Goal: Find specific fact: Find specific fact

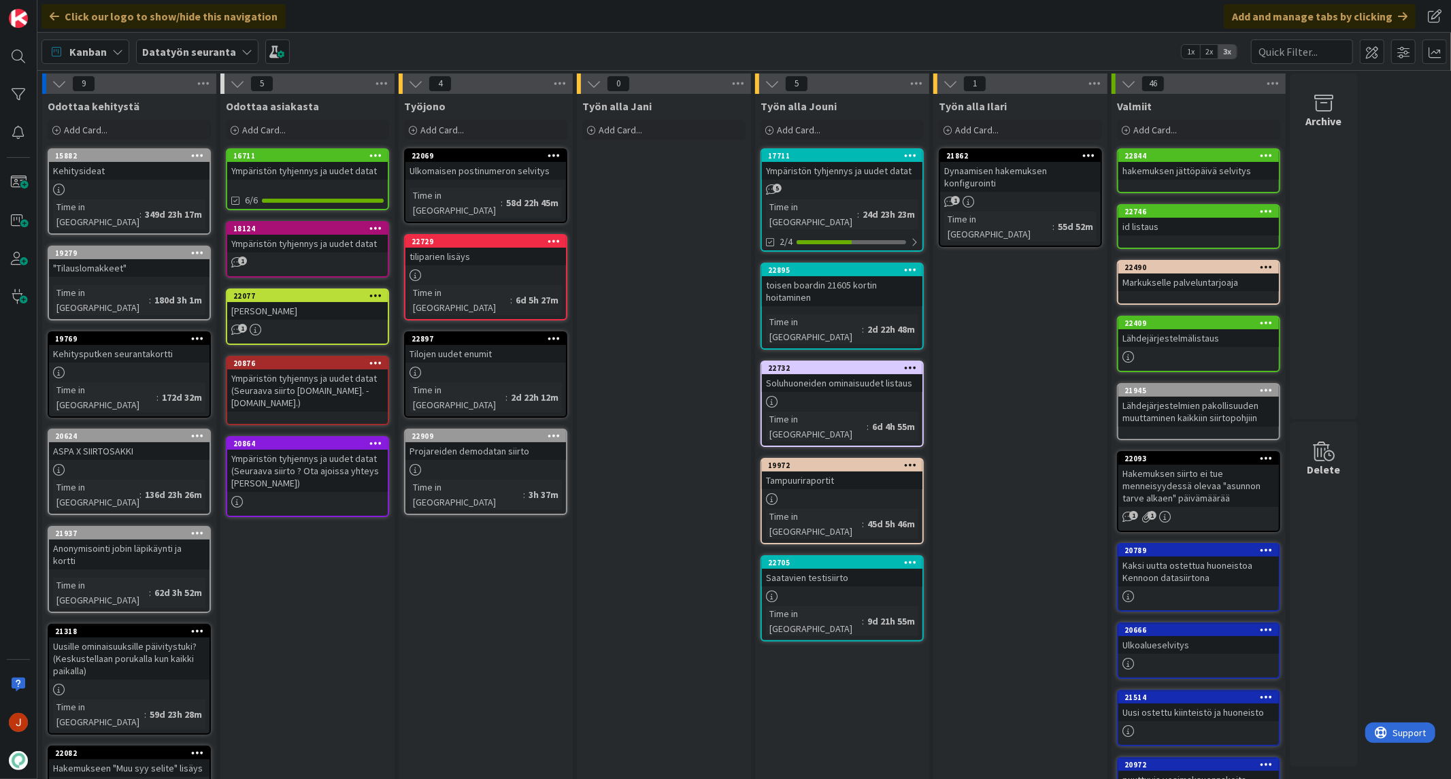
click at [834, 168] on div "Ympäristön tyhjennys ja uudet datat" at bounding box center [842, 171] width 161 height 18
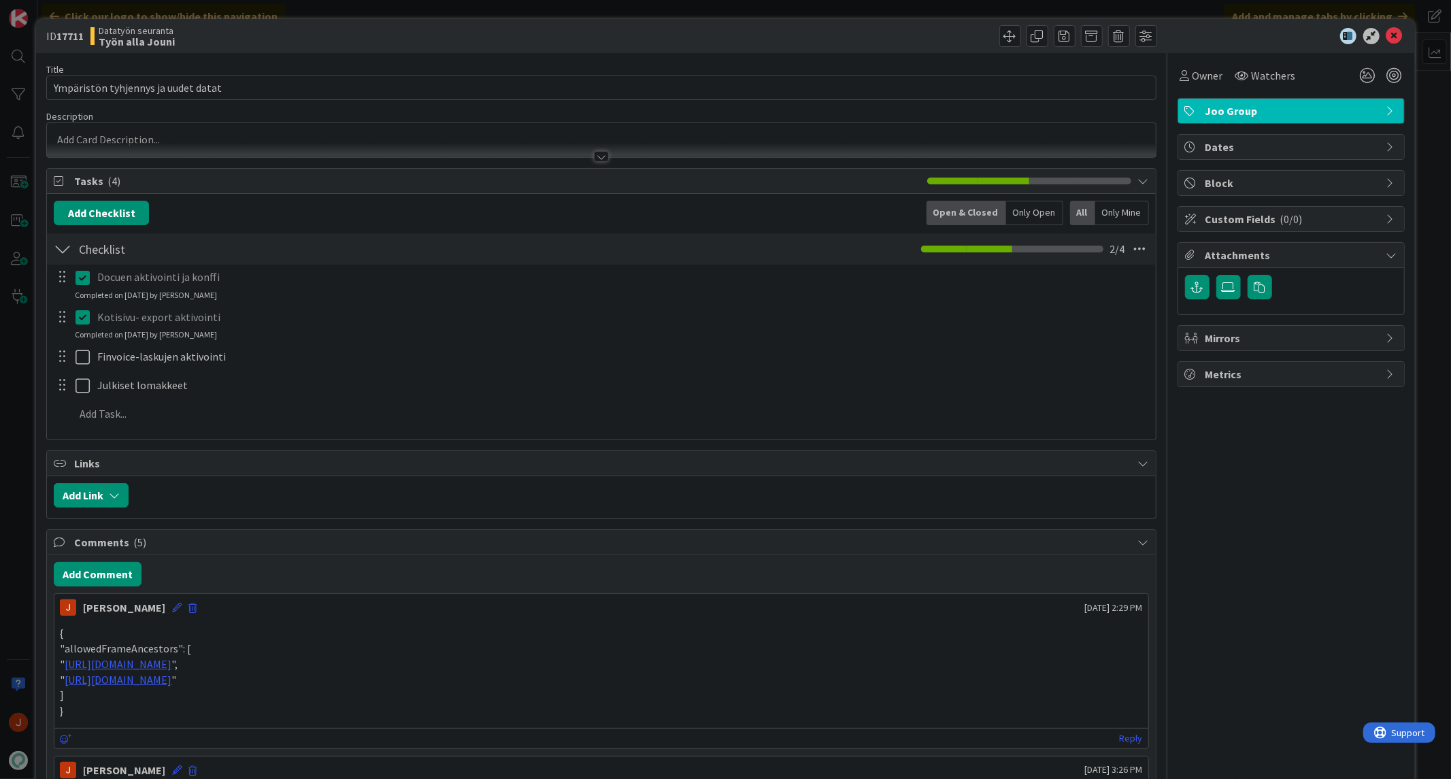
click at [84, 279] on icon at bounding box center [86, 277] width 20 height 16
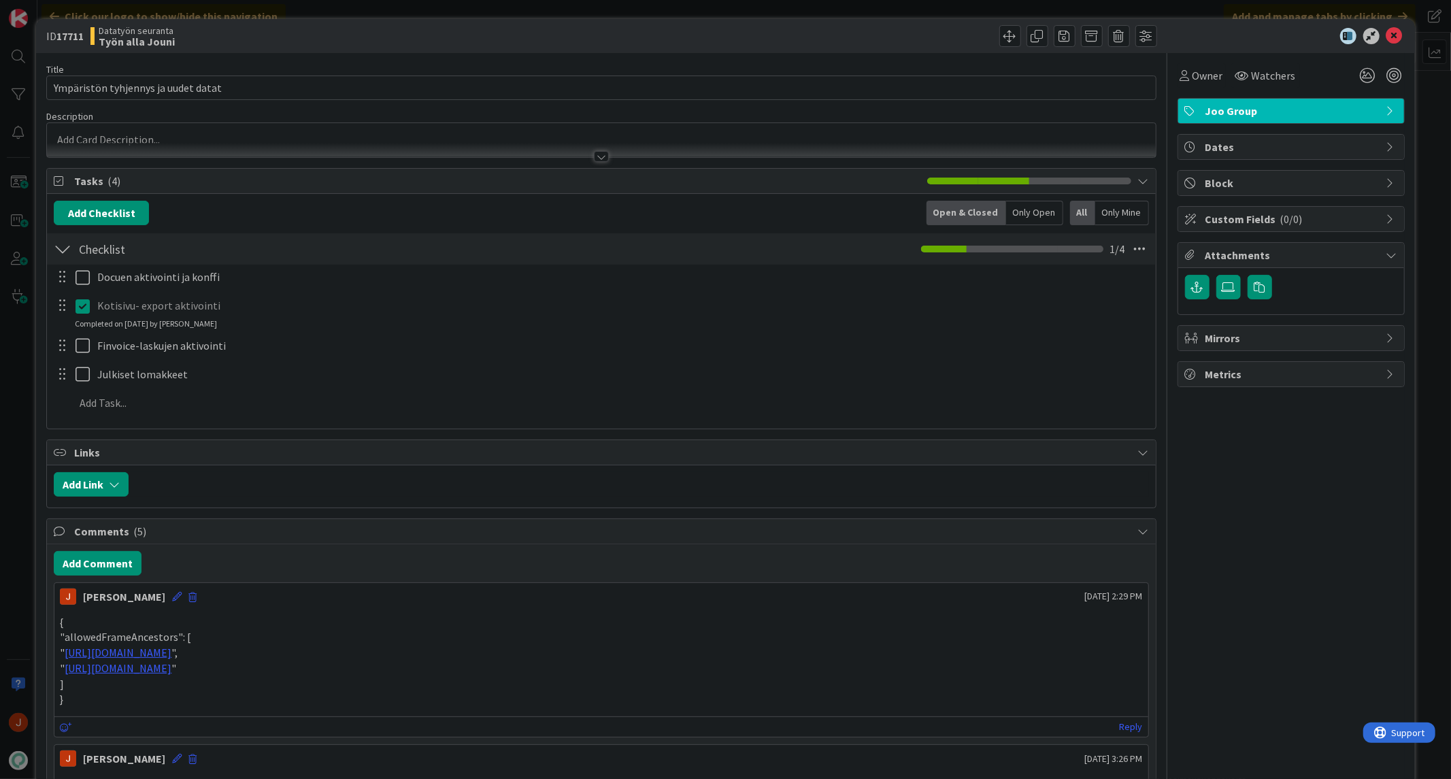
click at [82, 337] on div "Docuen aktivointi ja konffi Update Cancel Kotisivu- export aktivointi Update Ca…" at bounding box center [601, 343] width 1095 height 156
click at [85, 306] on icon at bounding box center [86, 306] width 20 height 16
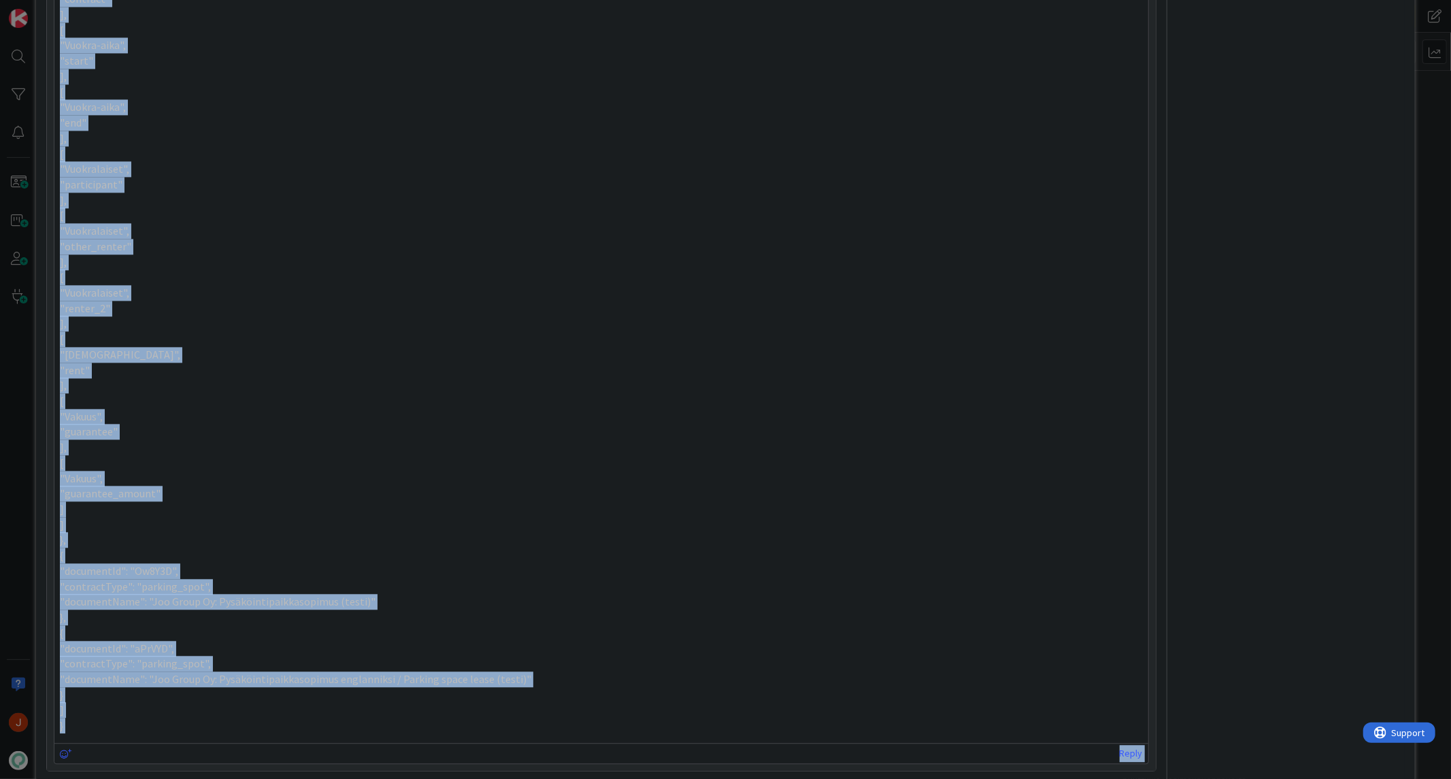
scroll to position [2865, 0]
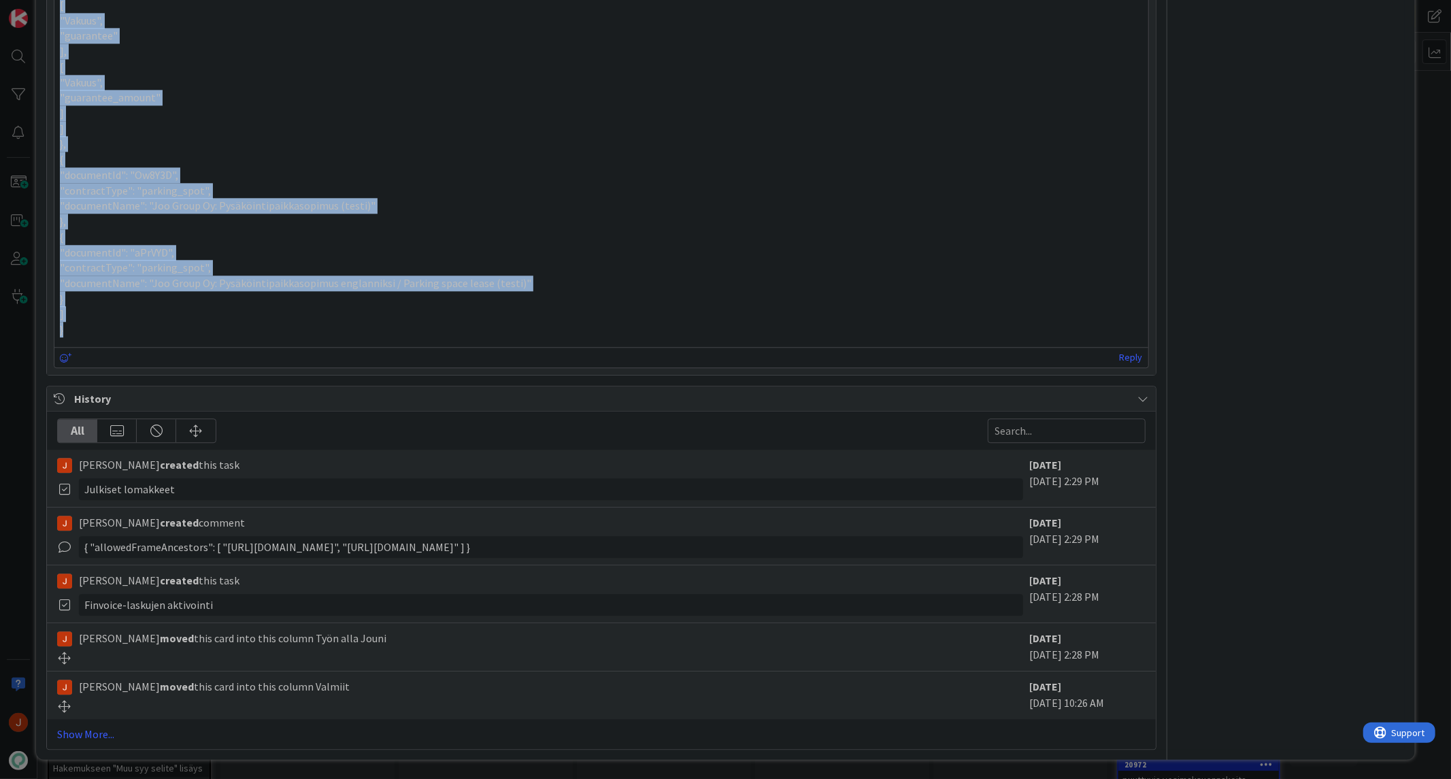
drag, startPoint x: 59, startPoint y: 366, endPoint x: 73, endPoint y: 336, distance: 32.9
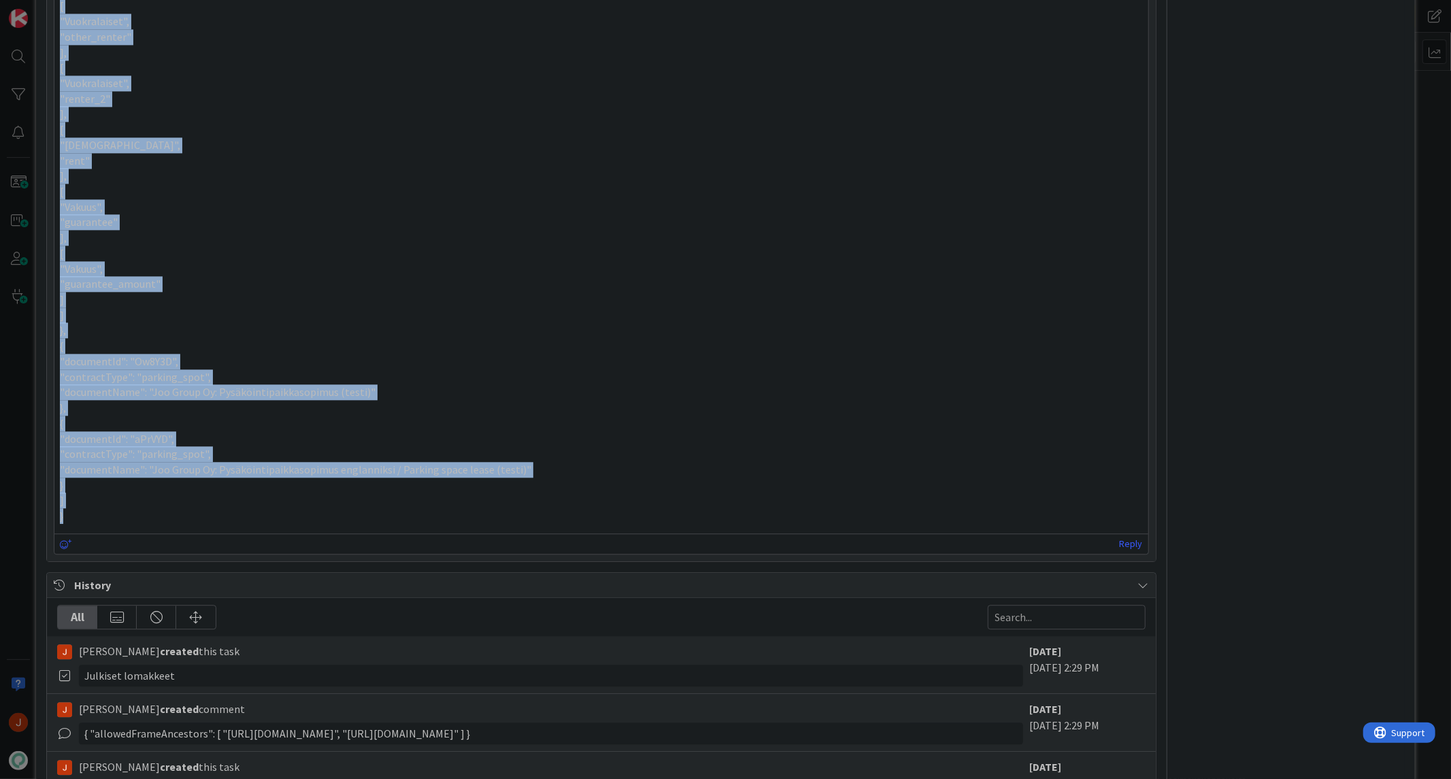
copy div "{ "webhooks": [ "5aPGYZ" ], "templates": [ { "documentId": "O4pw5O", "contractT…"
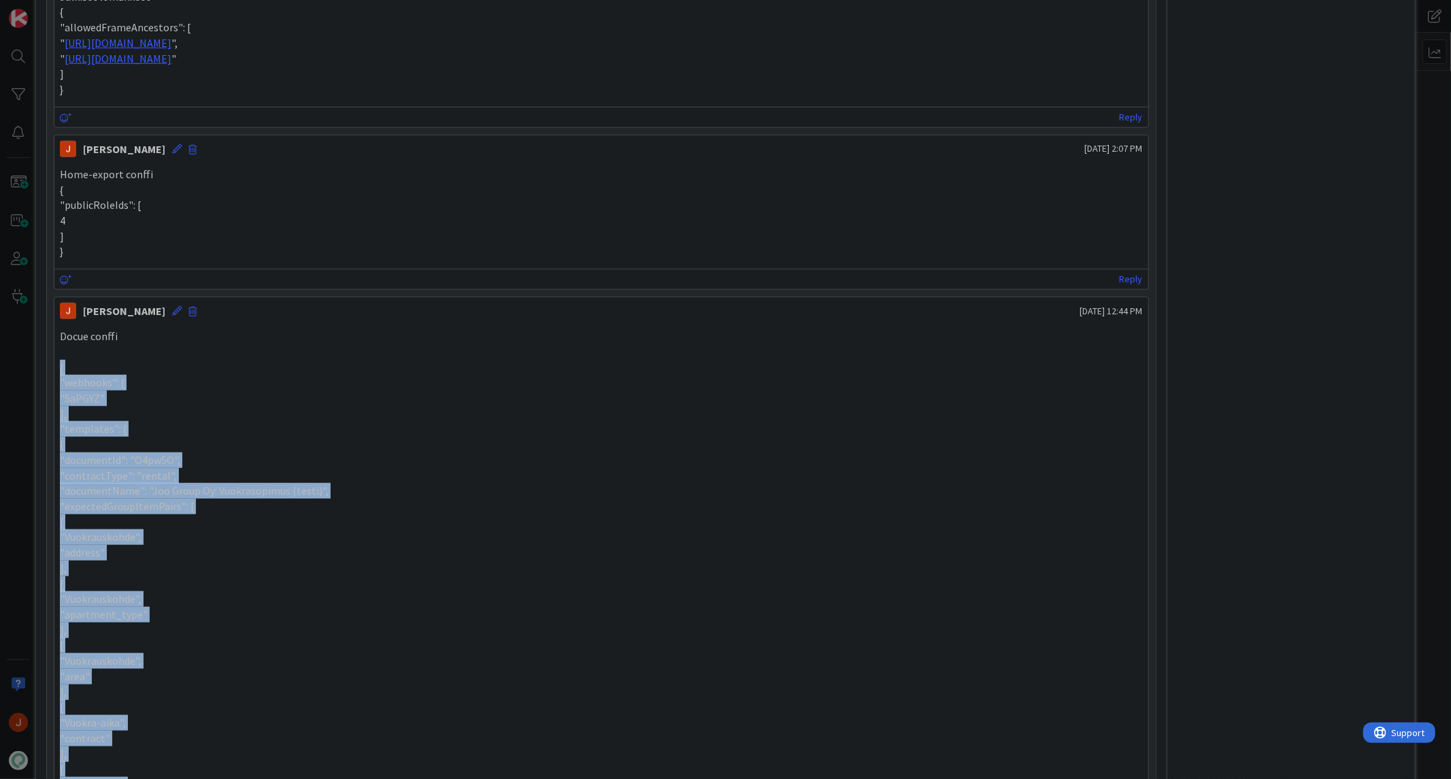
scroll to position [785, 0]
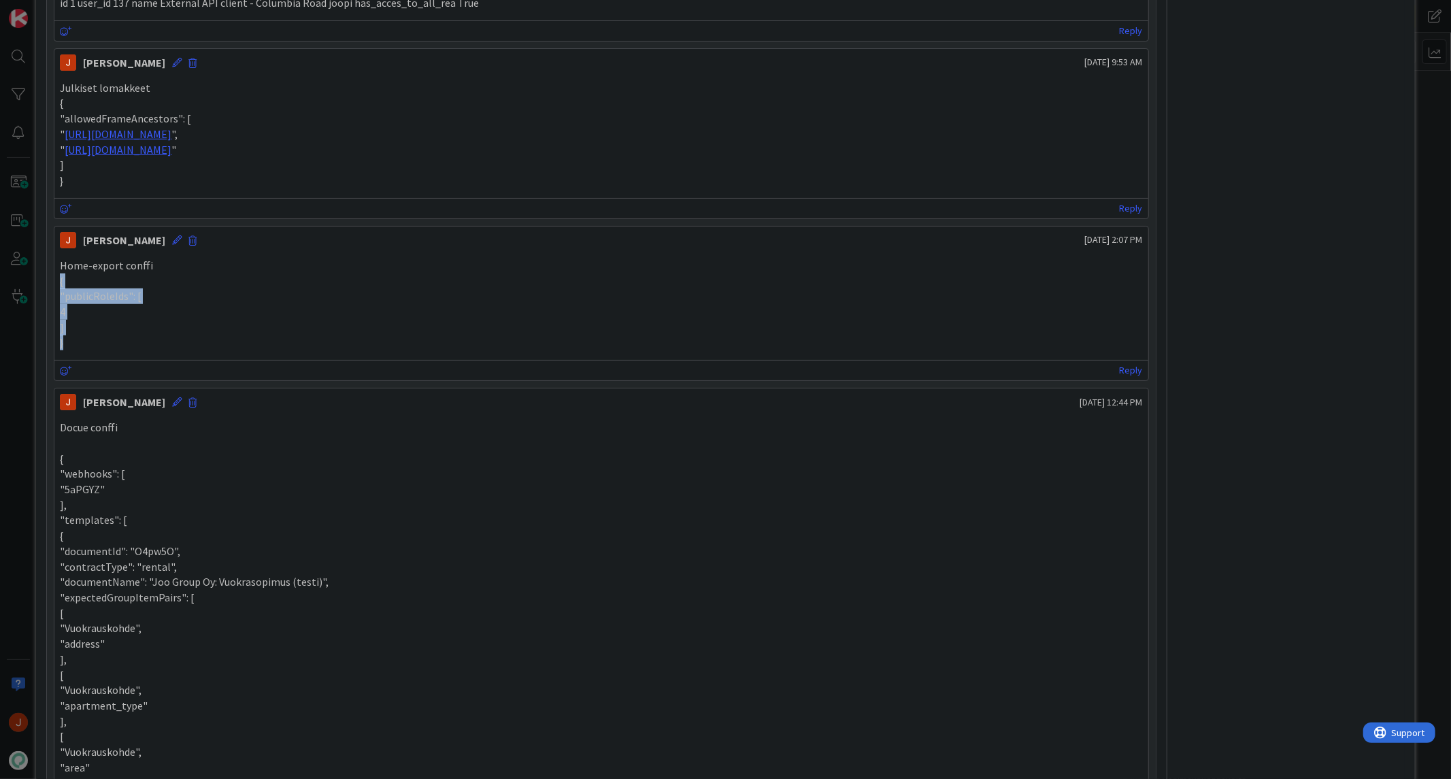
drag, startPoint x: 64, startPoint y: 346, endPoint x: 53, endPoint y: 283, distance: 63.5
click at [54, 283] on div "[PERSON_NAME] [DATE] 2:07 PM Home-export conffi { "publicRoleIds": [ 4 ] } [DAT…" at bounding box center [601, 303] width 1095 height 155
copy div "{ "publicRoleIds": [ 4 ] }"
drag, startPoint x: 65, startPoint y: 141, endPoint x: 56, endPoint y: 104, distance: 38.6
click at [56, 104] on div "Julkiset lomakkeet { "allowedFrameAncestors": [ " [URL][DOMAIN_NAME] ", " [URL]…" at bounding box center [600, 134] width 1093 height 119
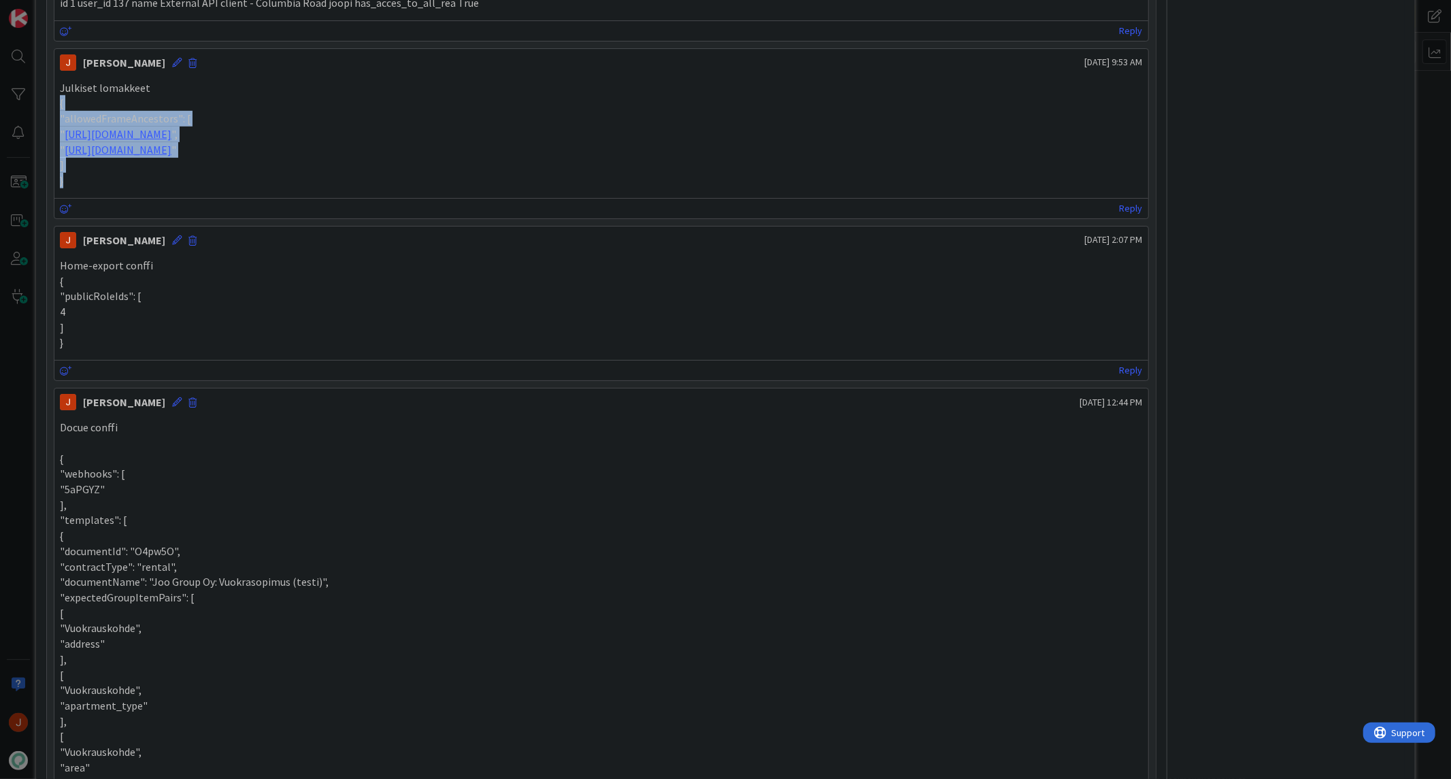
copy div "{ "allowedFrameAncestors": [ " [URL][DOMAIN_NAME] ", " [URL][DOMAIN_NAME] " ] }"
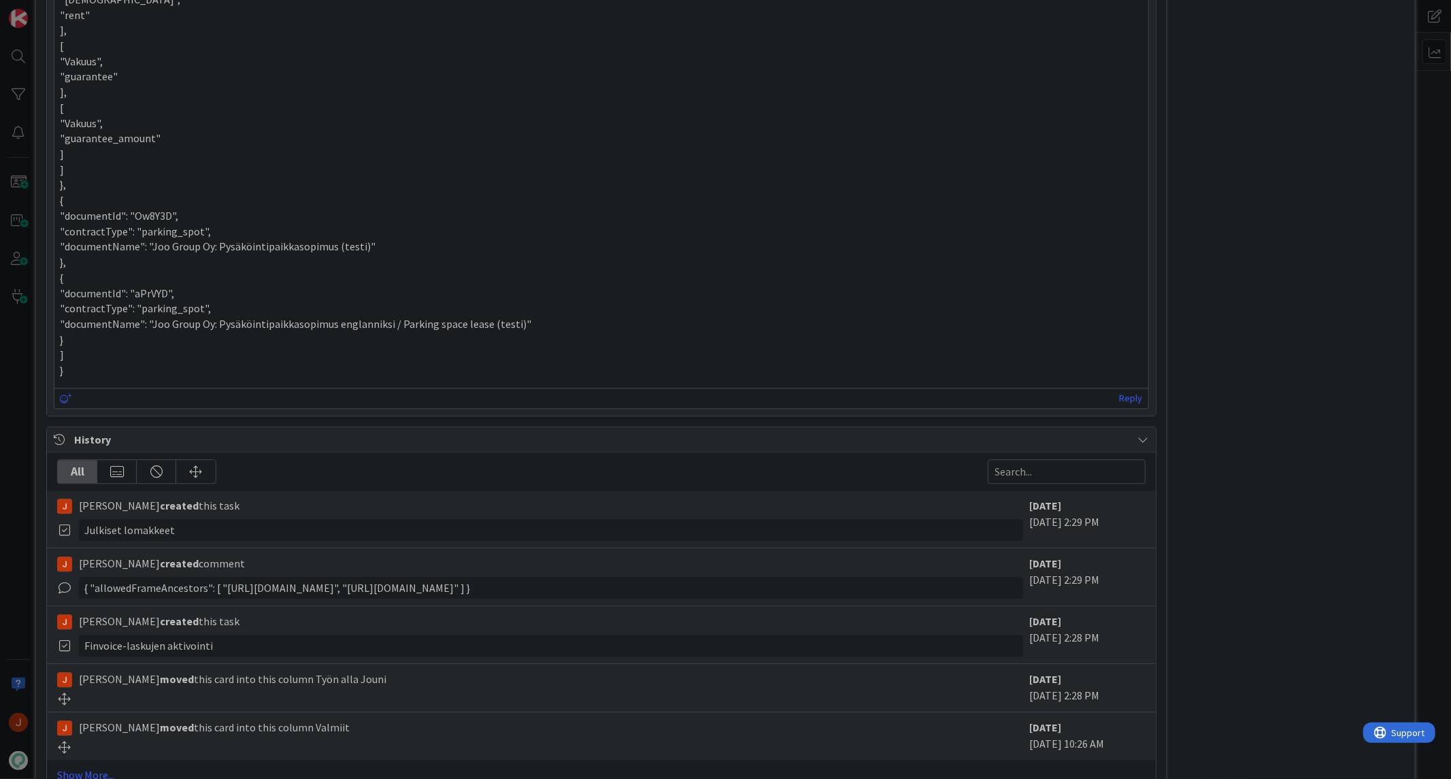
scroll to position [2865, 0]
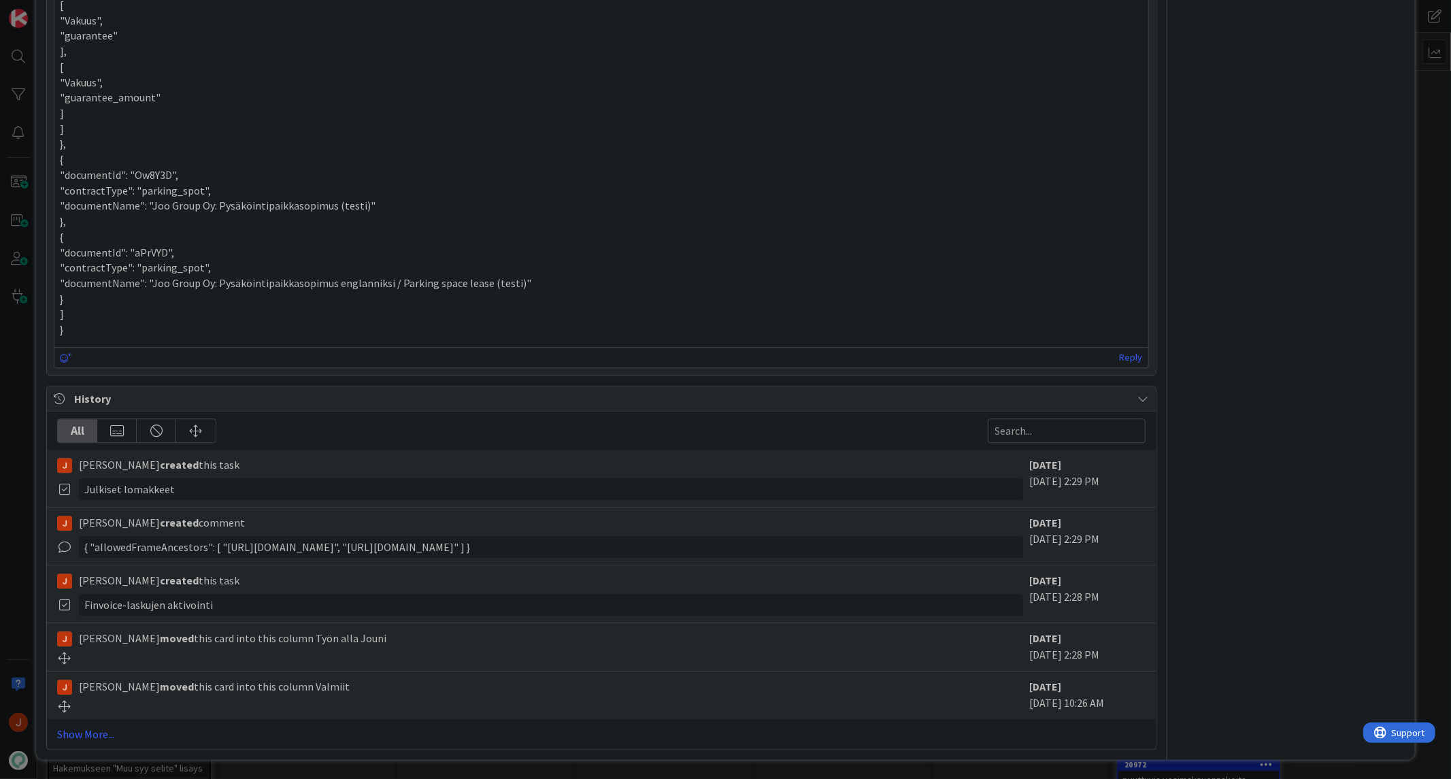
click at [443, 545] on div "{ "allowedFrameAncestors": [ "[URL][DOMAIN_NAME]", "[URL][DOMAIN_NAME]" ] }" at bounding box center [551, 547] width 944 height 22
drag, startPoint x: 446, startPoint y: 540, endPoint x: 69, endPoint y: 554, distance: 377.1
click at [69, 554] on div "{ "allowedFrameAncestors": [ "[URL][DOMAIN_NAME]", "[URL][DOMAIN_NAME]" ] }" at bounding box center [539, 547] width 965 height 22
